Goal: Check status: Check status

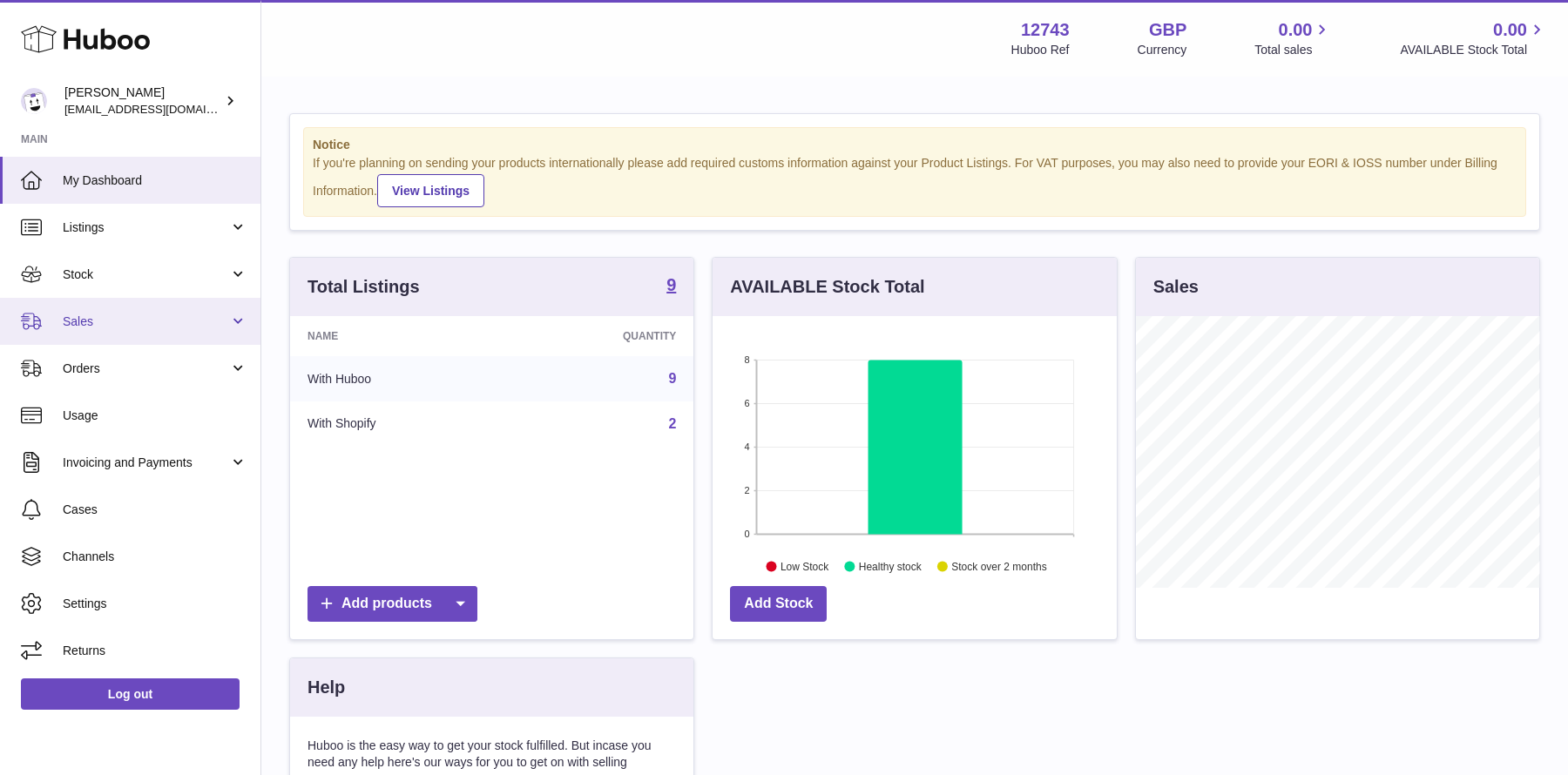
click at [122, 321] on span "Sales" at bounding box center [145, 321] width 166 height 17
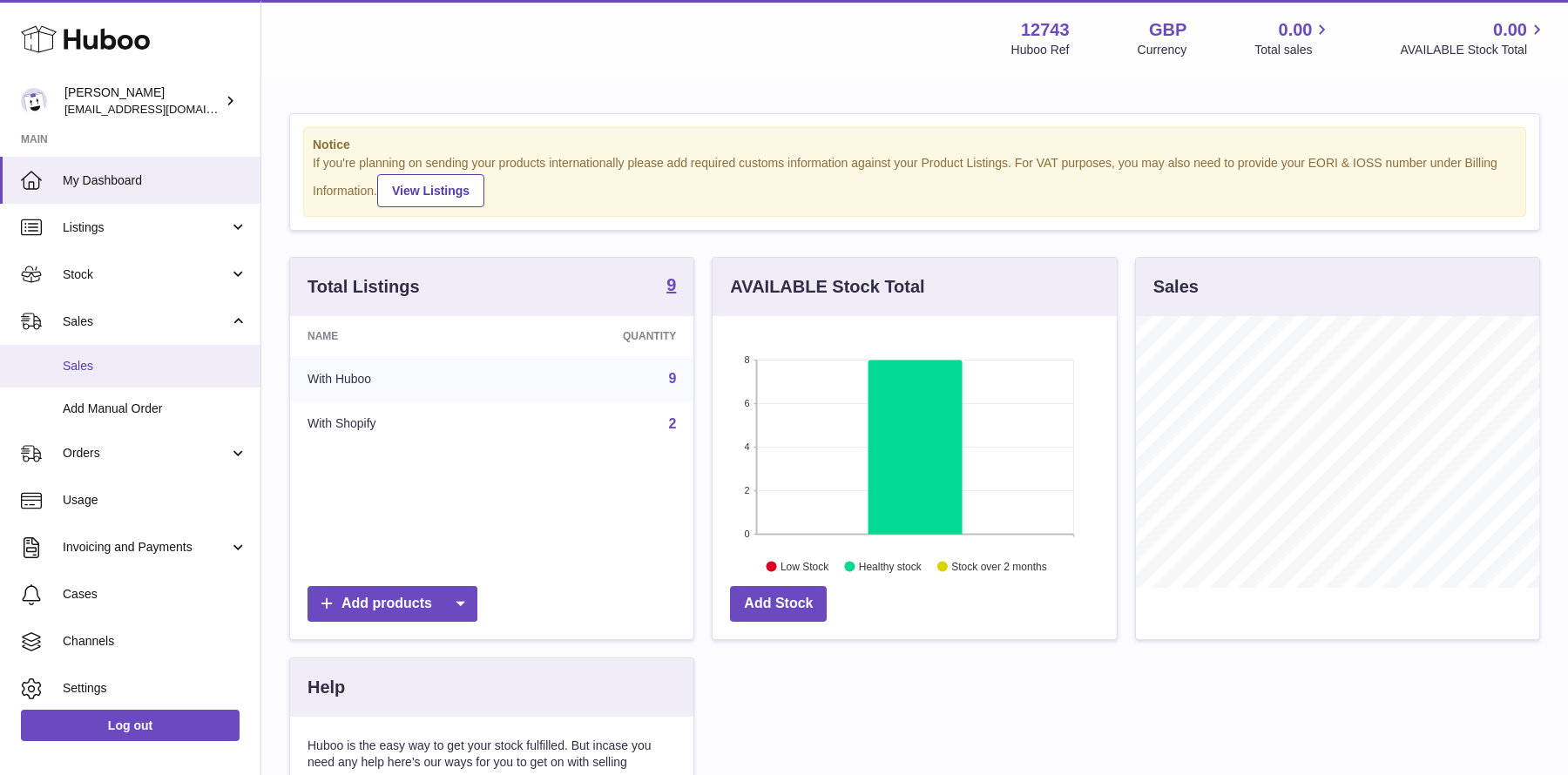
click at [106, 382] on link "Sales" at bounding box center [130, 367] width 261 height 43
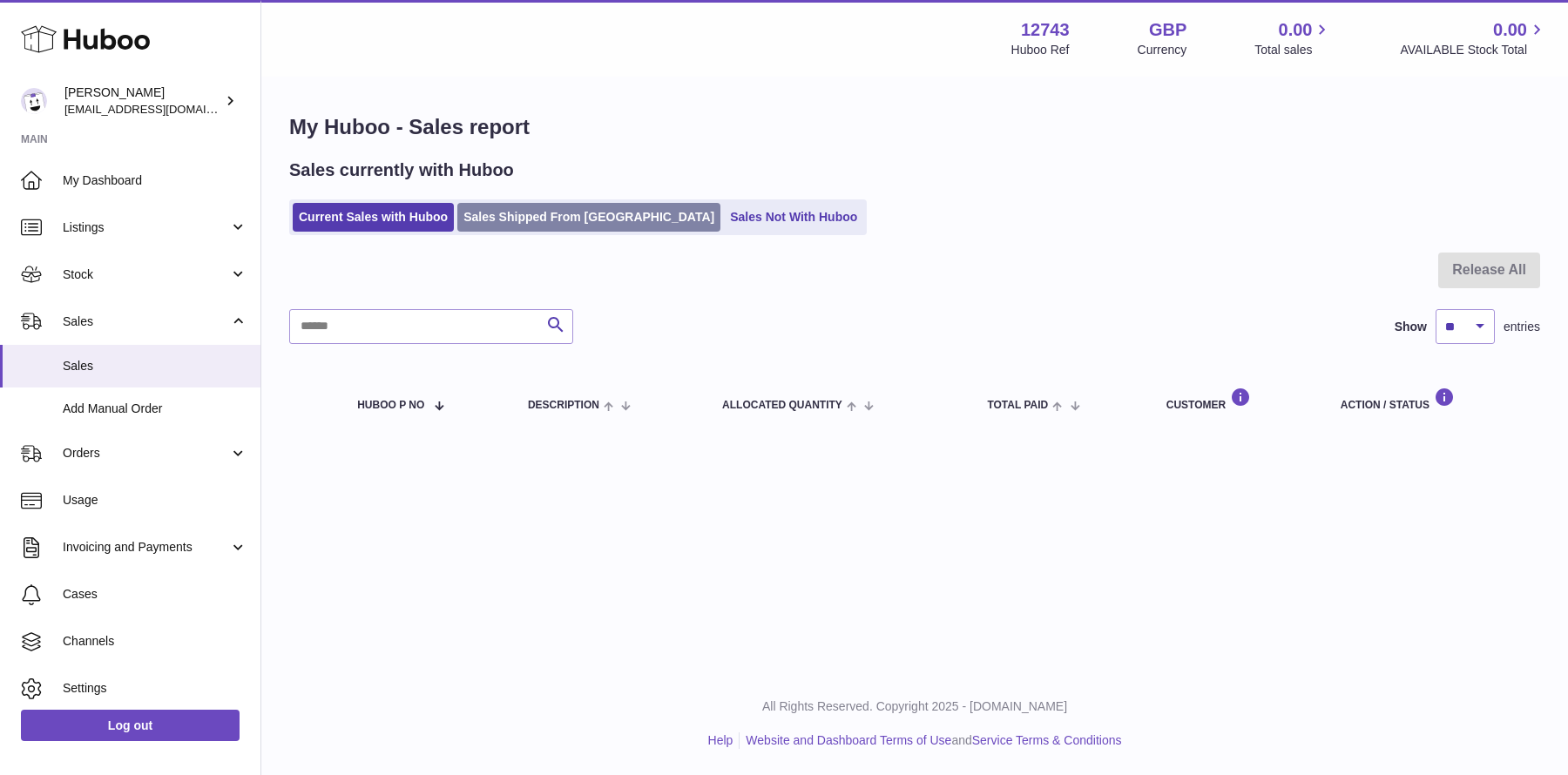
click at [538, 217] on link "Sales Shipped From [GEOGRAPHIC_DATA]" at bounding box center [588, 218] width 263 height 29
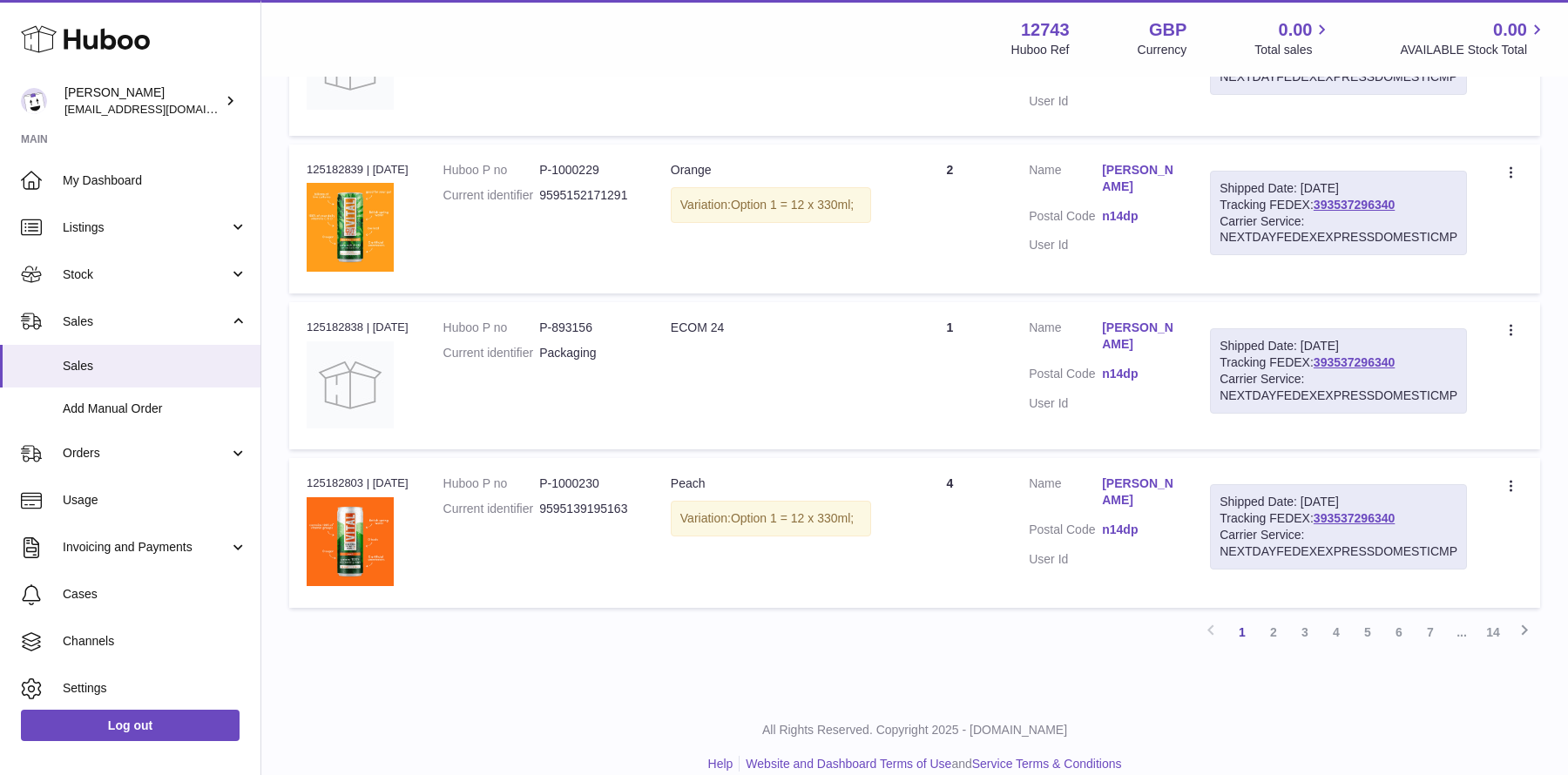
scroll to position [1601, 0]
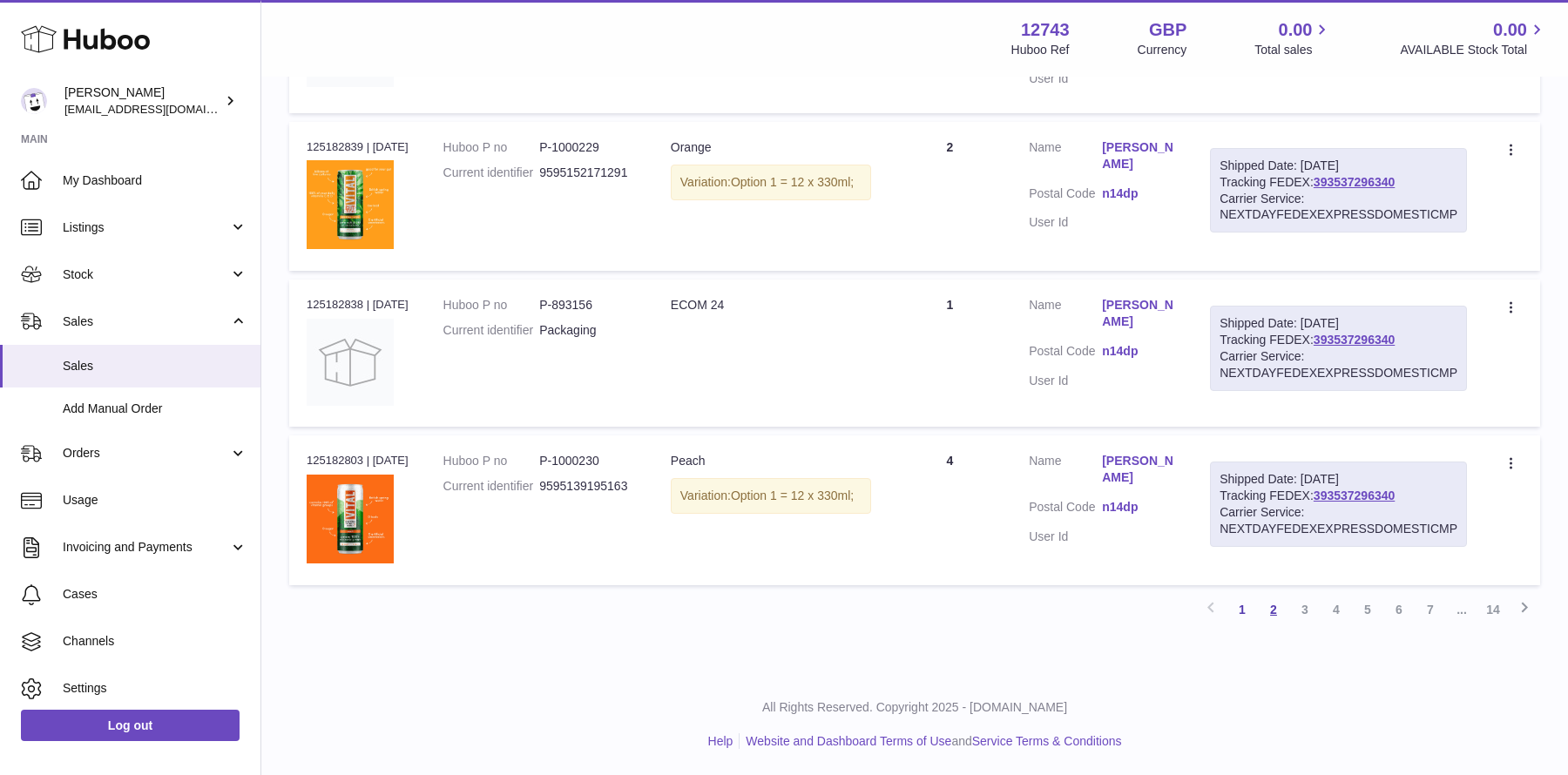
click at [1277, 605] on link "2" at bounding box center [1273, 610] width 31 height 31
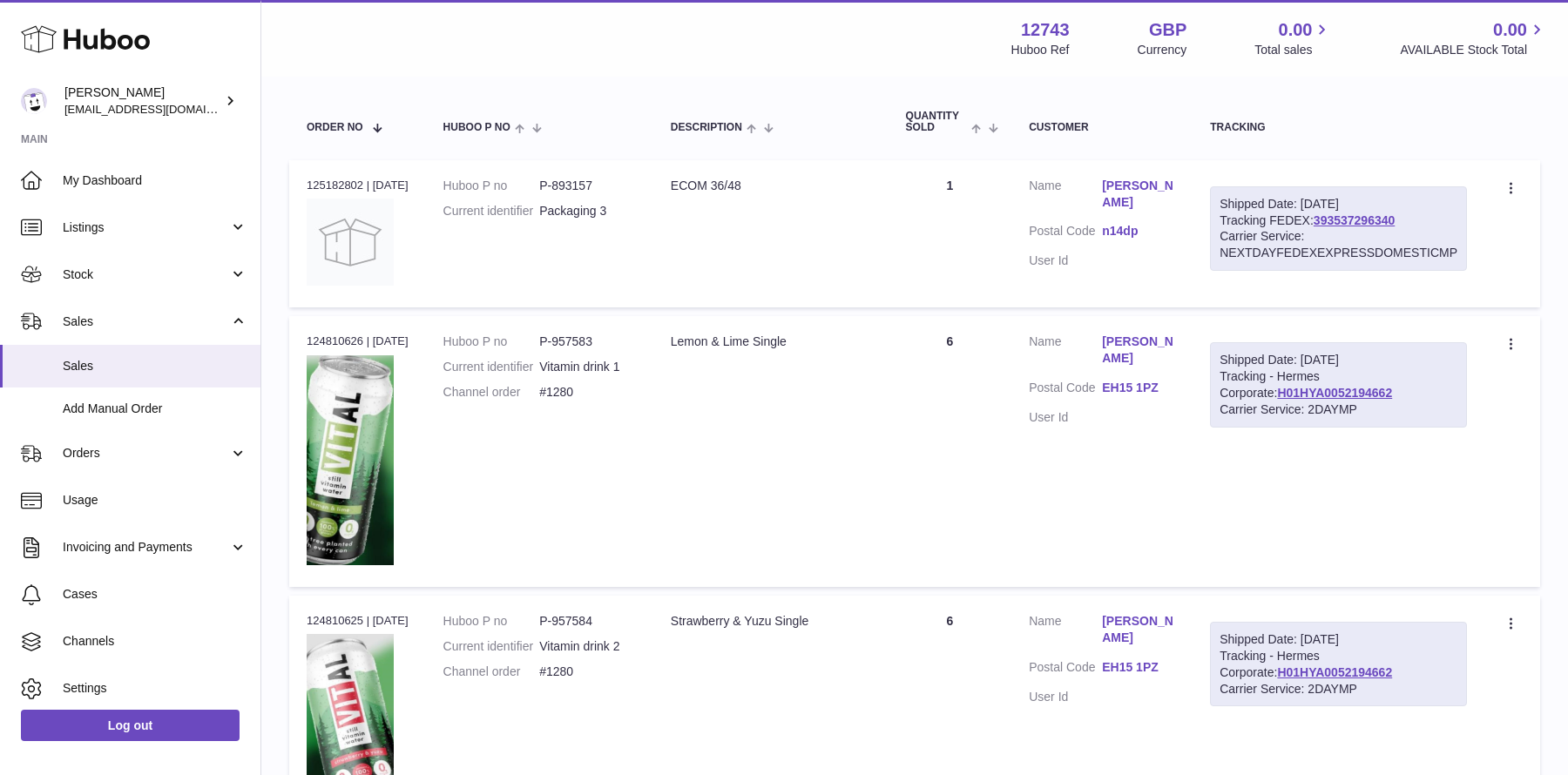
scroll to position [79, 0]
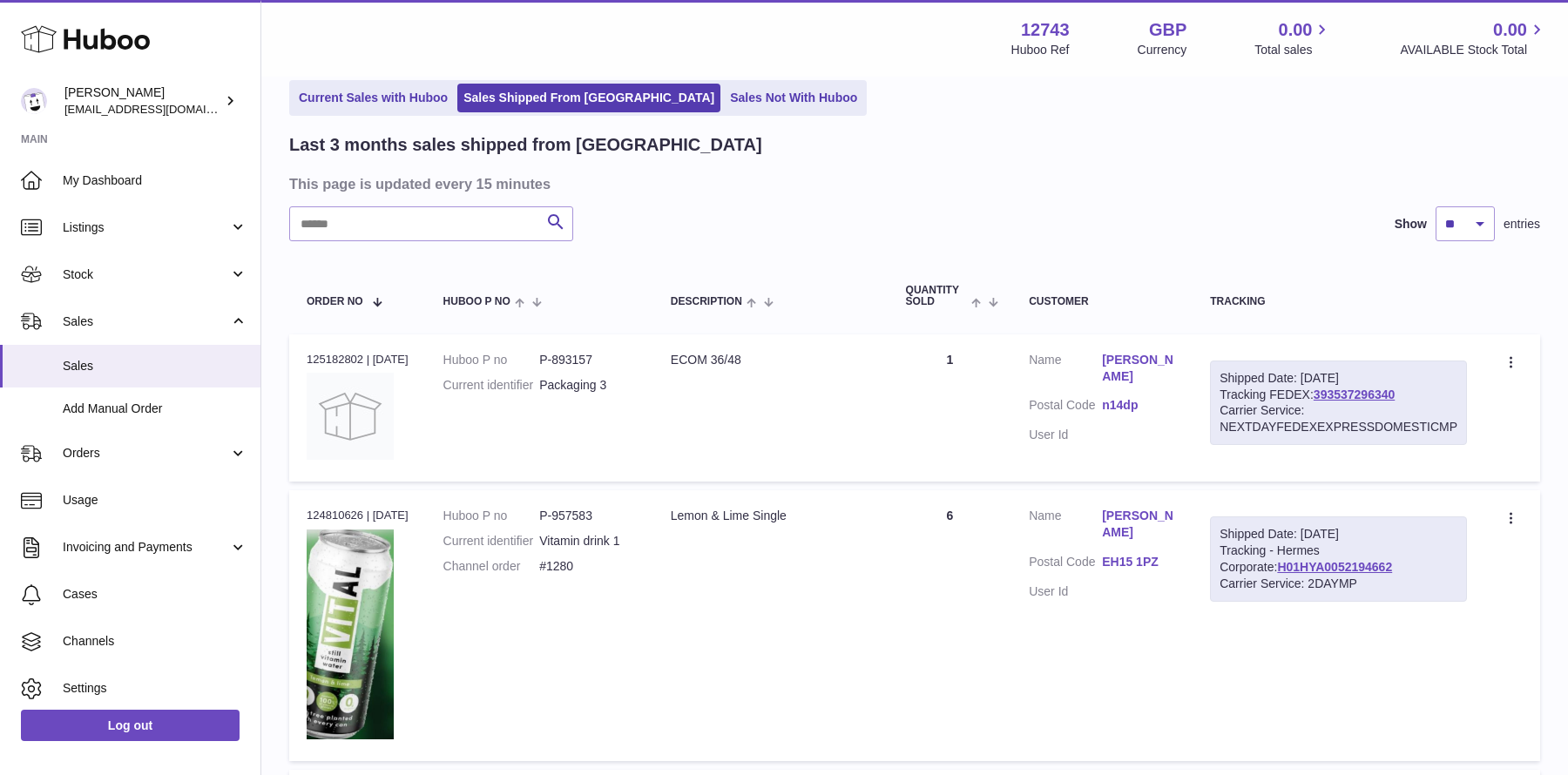
scroll to position [1632, 0]
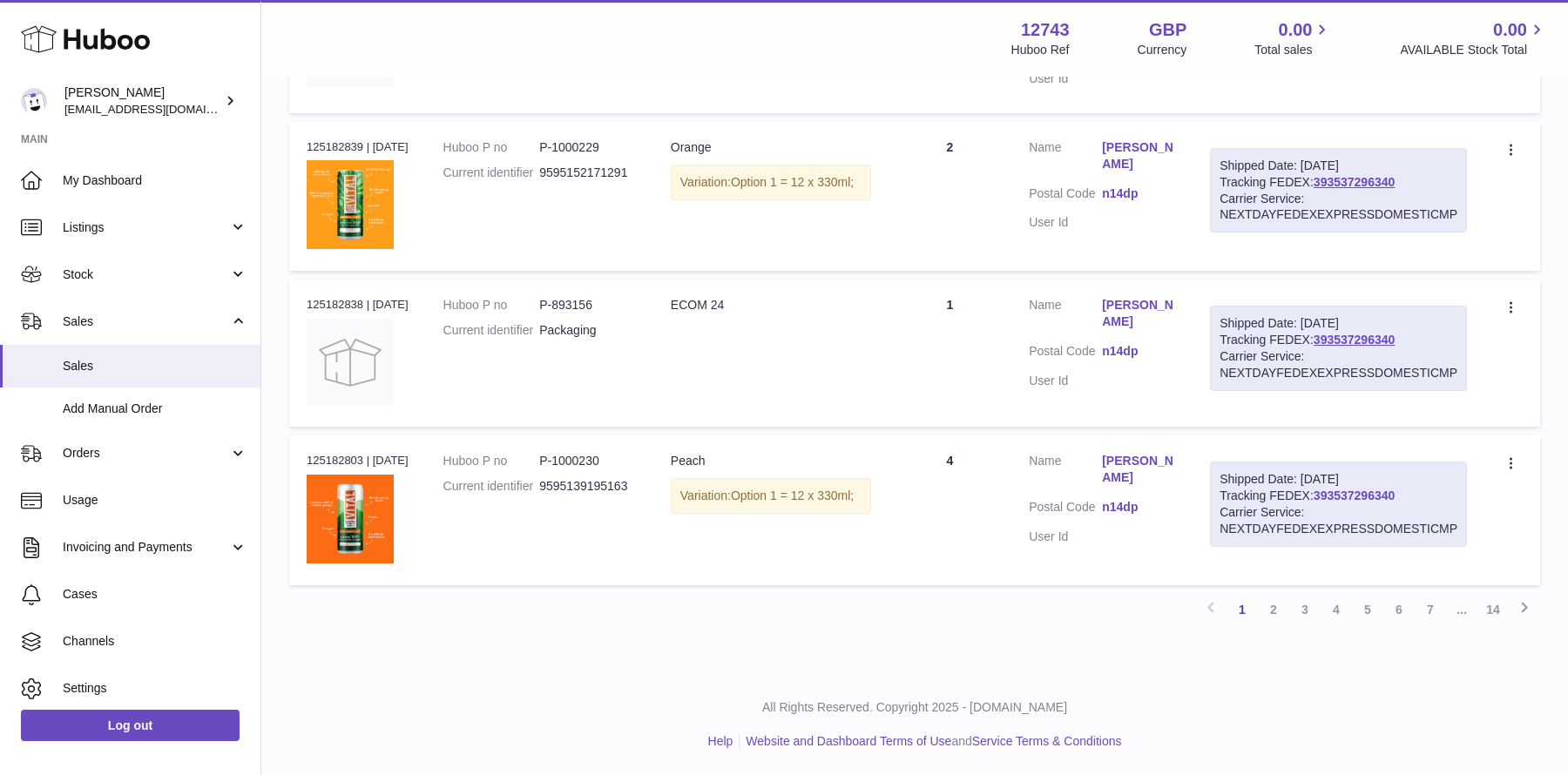
click at [1364, 496] on link "393537296340" at bounding box center [1354, 495] width 81 height 14
